Goal: Complete application form

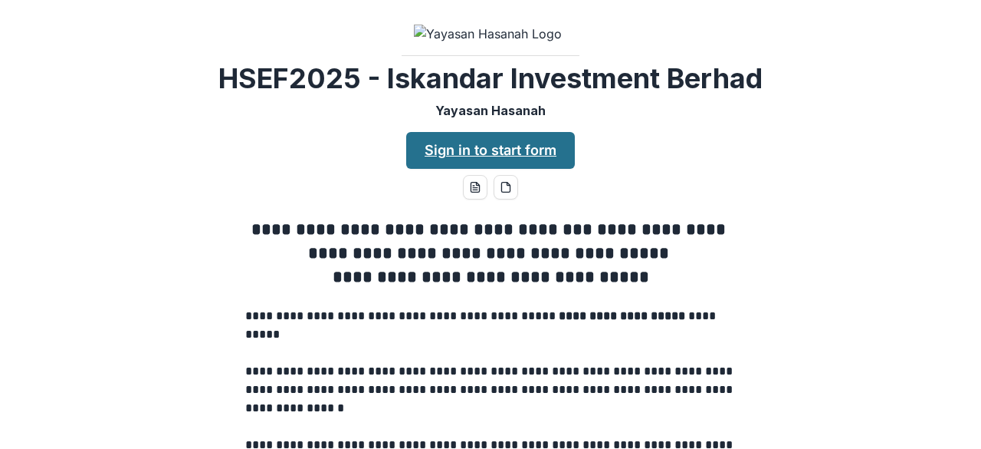
click at [483, 169] on link "Sign in to start form" at bounding box center [490, 150] width 169 height 37
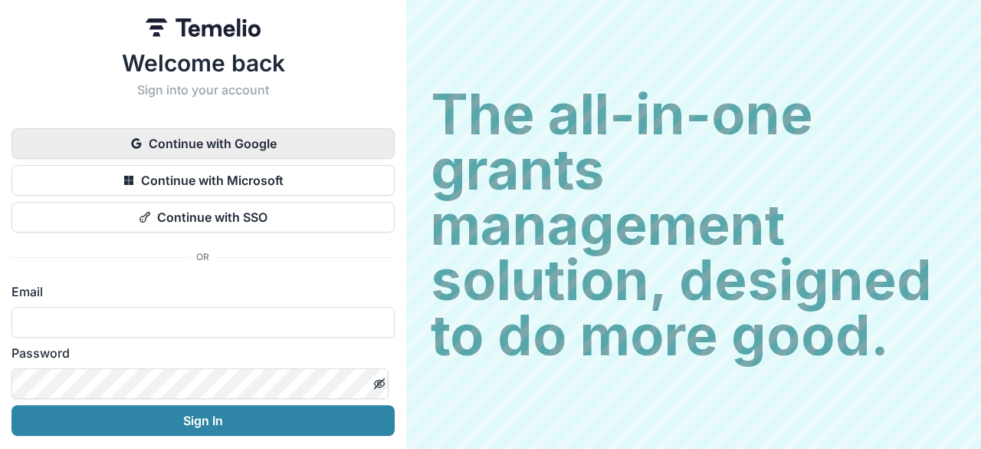
click at [305, 132] on button "Continue with Google" at bounding box center [203, 143] width 383 height 31
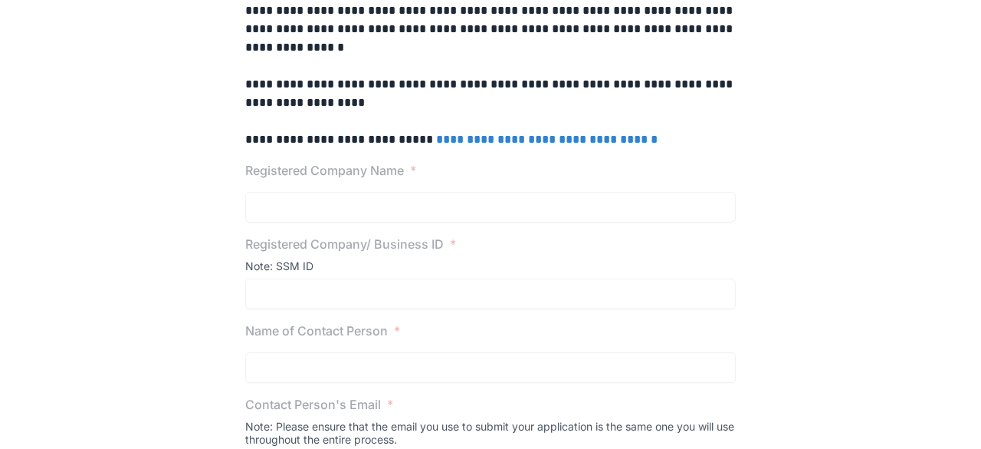
scroll to position [77, 0]
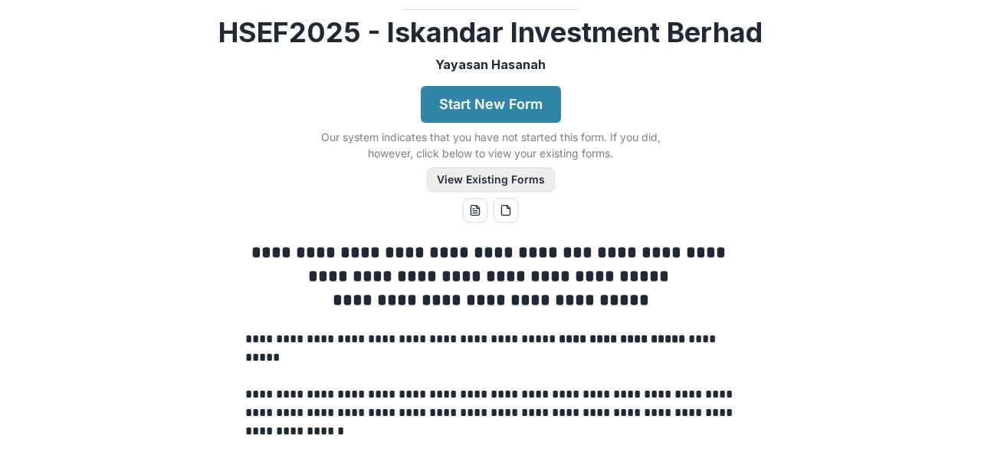
click at [512, 192] on button "View Existing Forms" at bounding box center [491, 179] width 128 height 25
